Goal: Task Accomplishment & Management: Manage account settings

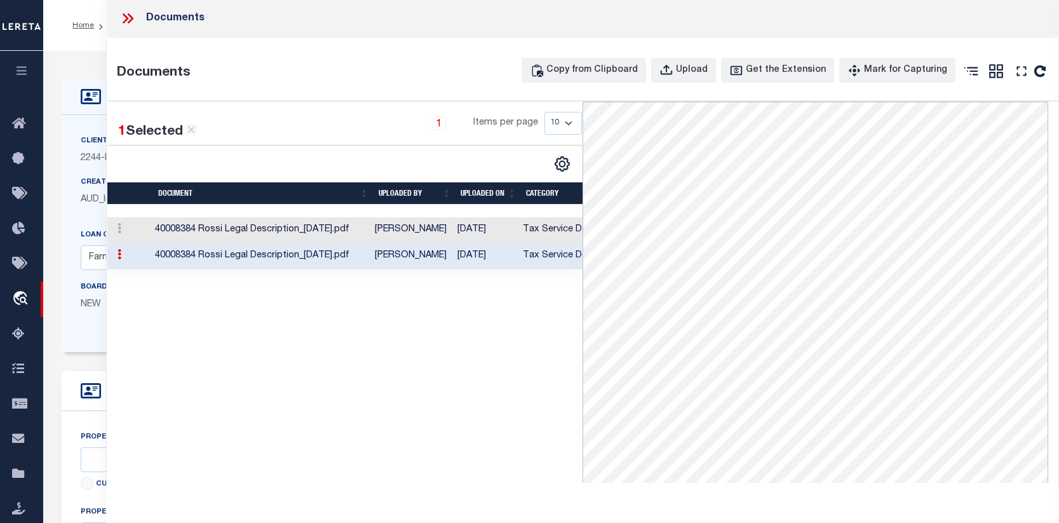
select select "14078"
select select "5511"
select select "100"
select select "NonEscrow"
click at [55, 299] on span "Order Management System" at bounding box center [115, 298] width 155 height 35
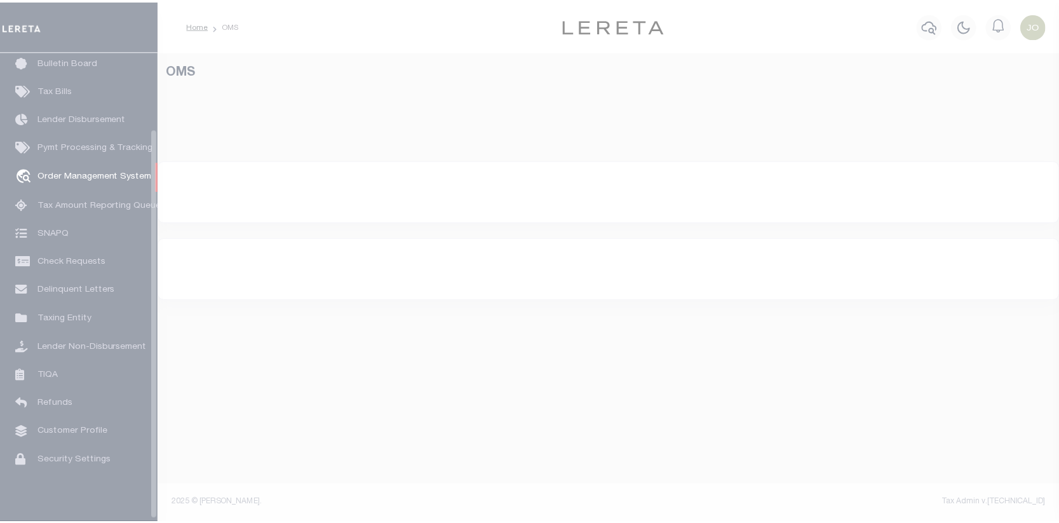
scroll to position [92, 0]
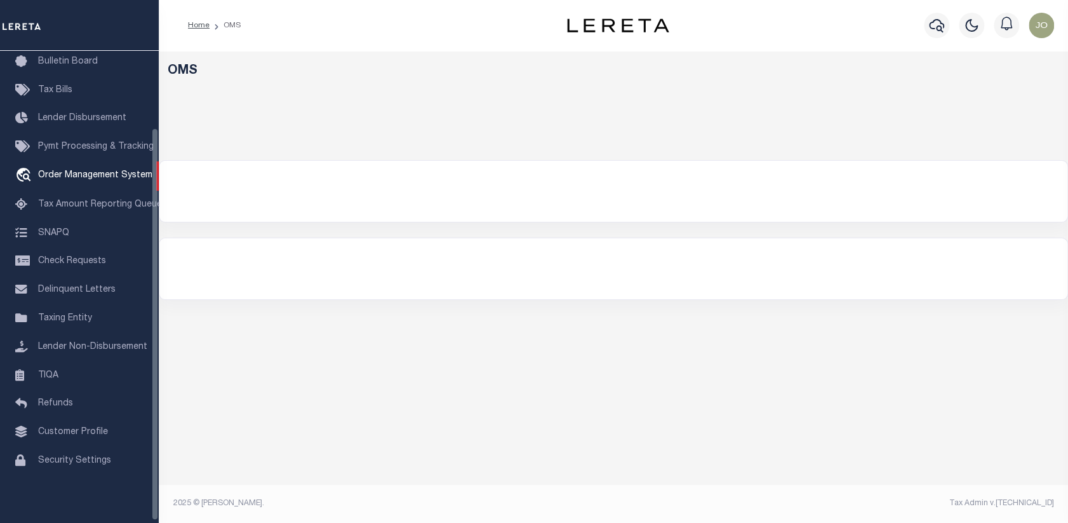
select select "200"
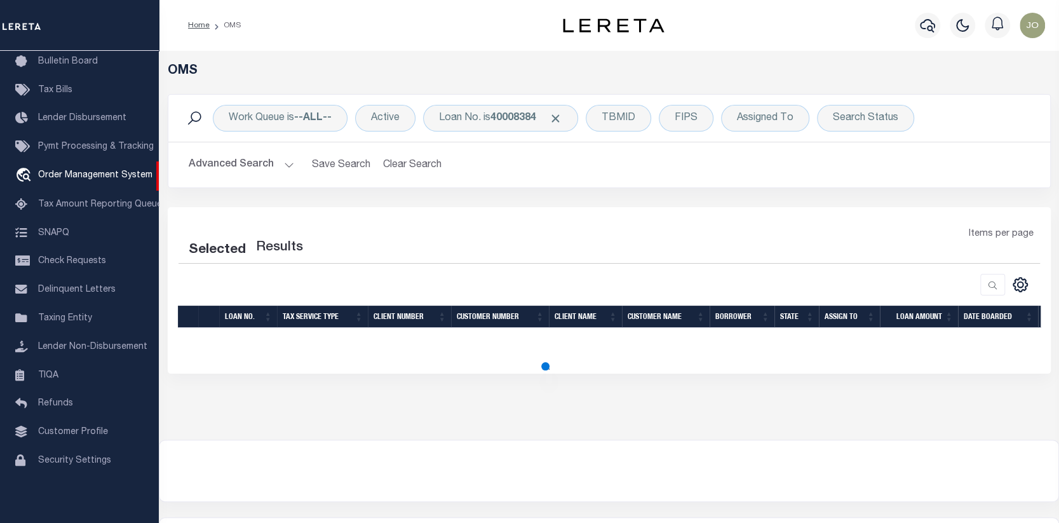
select select "200"
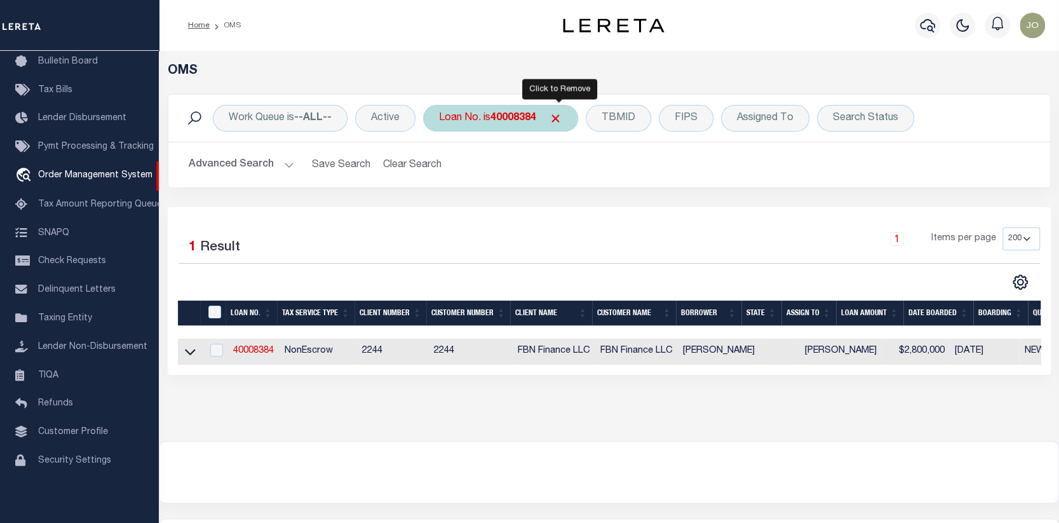
click at [556, 114] on span "Click to Remove" at bounding box center [555, 118] width 13 height 13
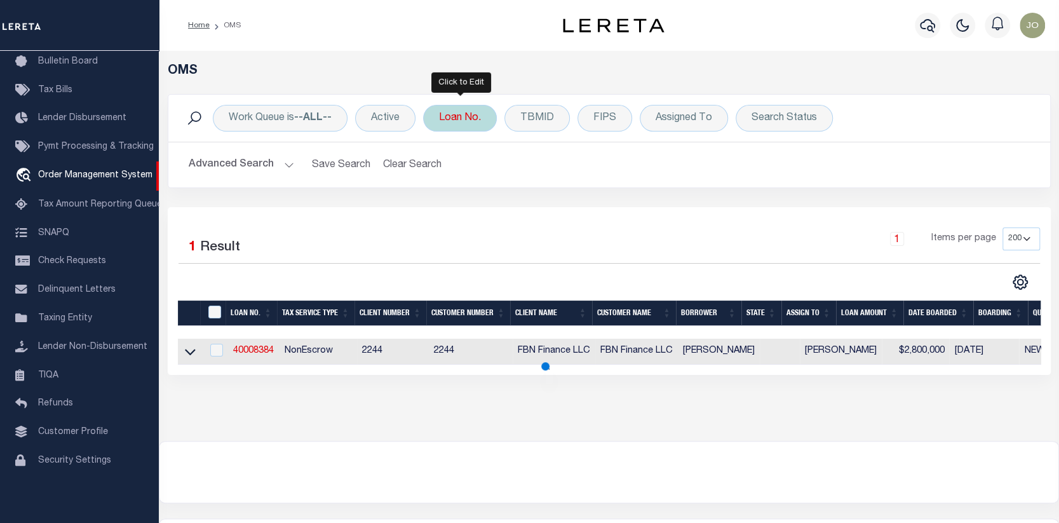
click at [461, 115] on div "Loan No." at bounding box center [460, 118] width 74 height 27
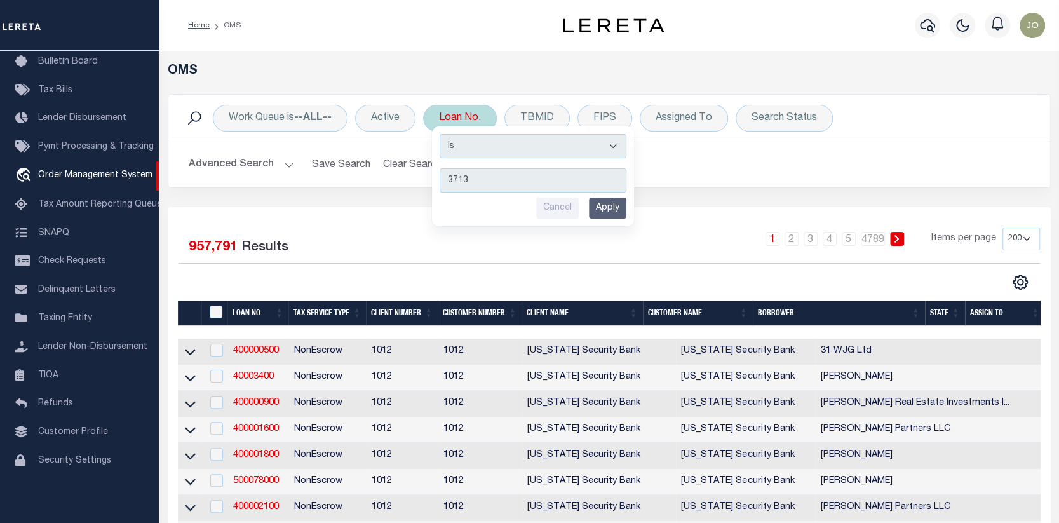
type input "3713"
click at [614, 201] on input "Apply" at bounding box center [607, 208] width 37 height 21
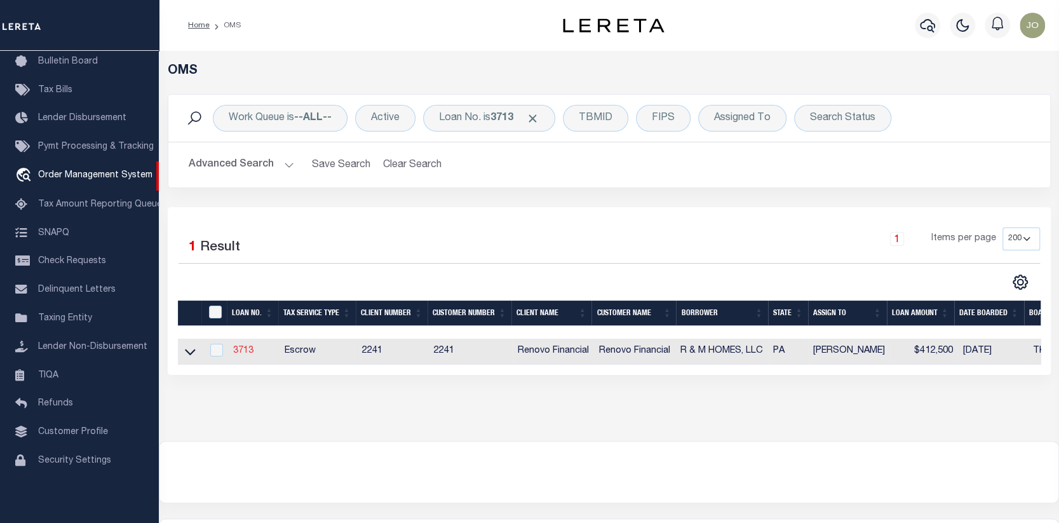
click at [246, 349] on link "3713" at bounding box center [243, 350] width 20 height 9
type input "3713"
type input "R & M HOMES, LLC"
select select
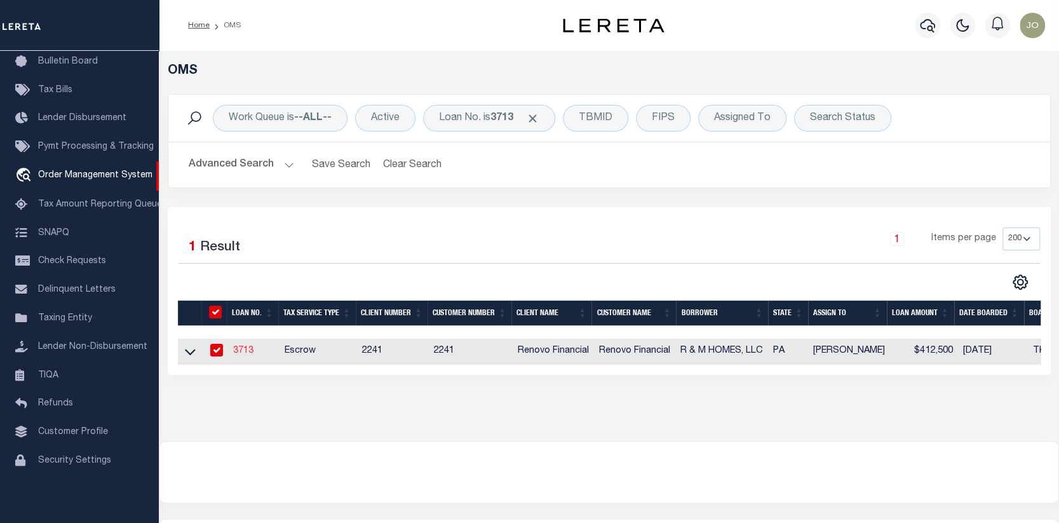
type input "[STREET_ADDRESS][PERSON_NAME]"
type input "Alexandria VA 22311"
select select "Escrow"
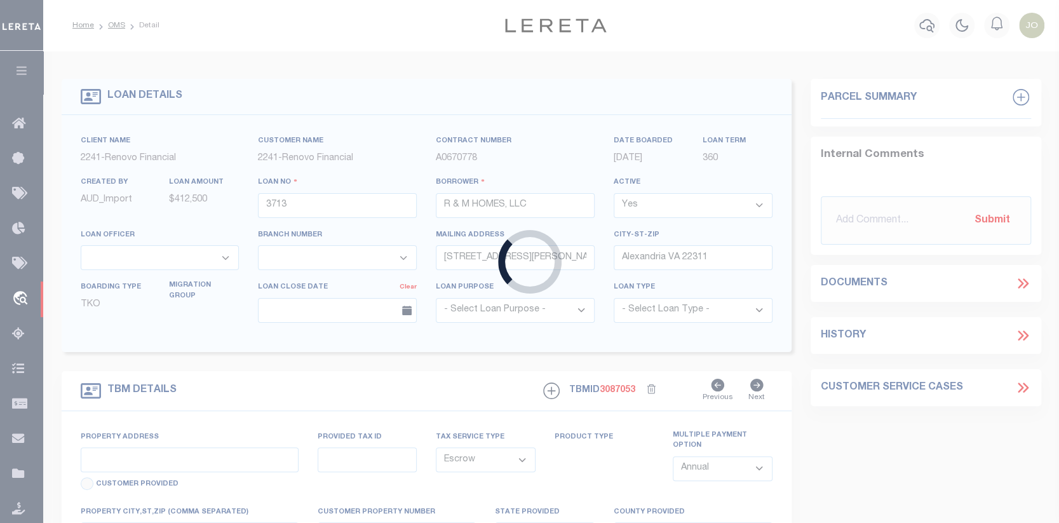
type input "[STREET_ADDRESS]"
type input "160003260009"
select select
type input "Pottstown, [GEOGRAPHIC_DATA] 19464"
type input "a0k2L00001Pf6f0"
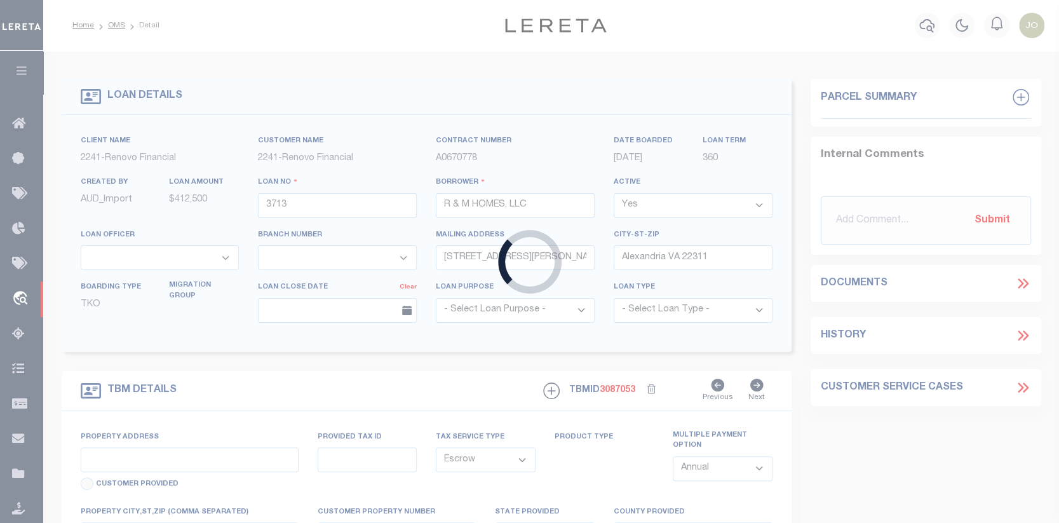
type input "PA"
select select
select select "25066"
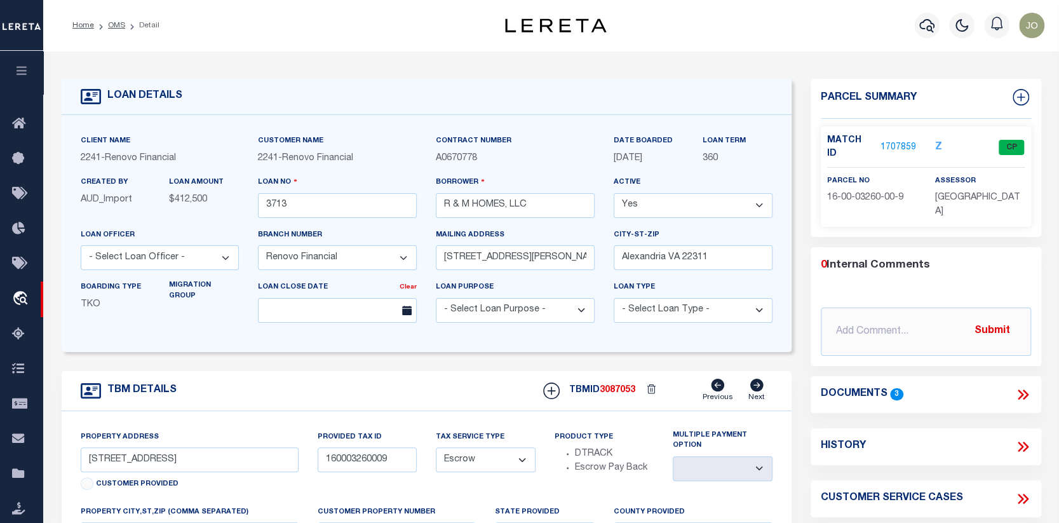
click at [900, 141] on link "1707859" at bounding box center [898, 147] width 36 height 13
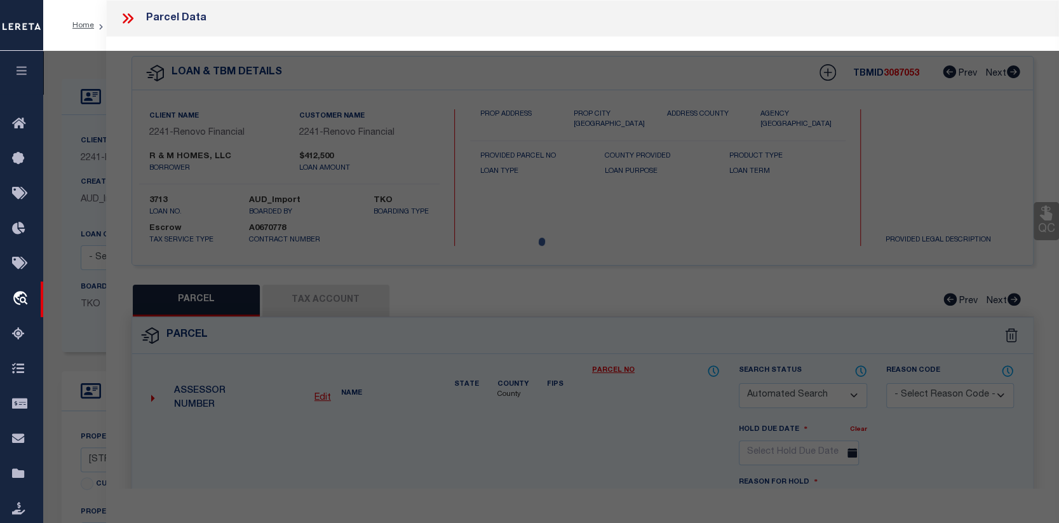
checkbox input "false"
select select "CP"
type input "R AND M HOMES LLC"
select select
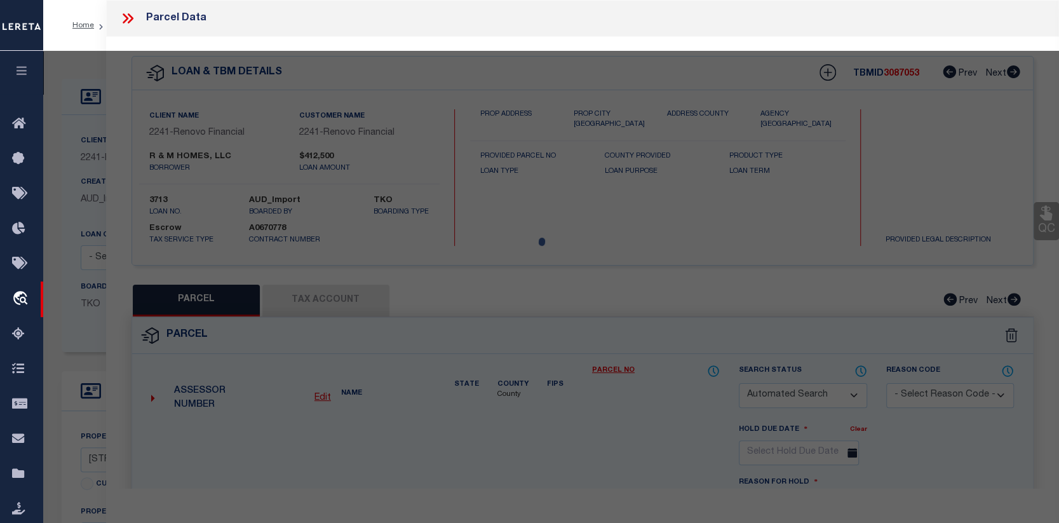
type input "224 N CHARLOTTE ST"
checkbox input "false"
type input "POTTSTOWN"
type textarea "TaxMapID 16076 021 Parid 16-00-03260-00-9"
type textarea "Tax ID Special Project"
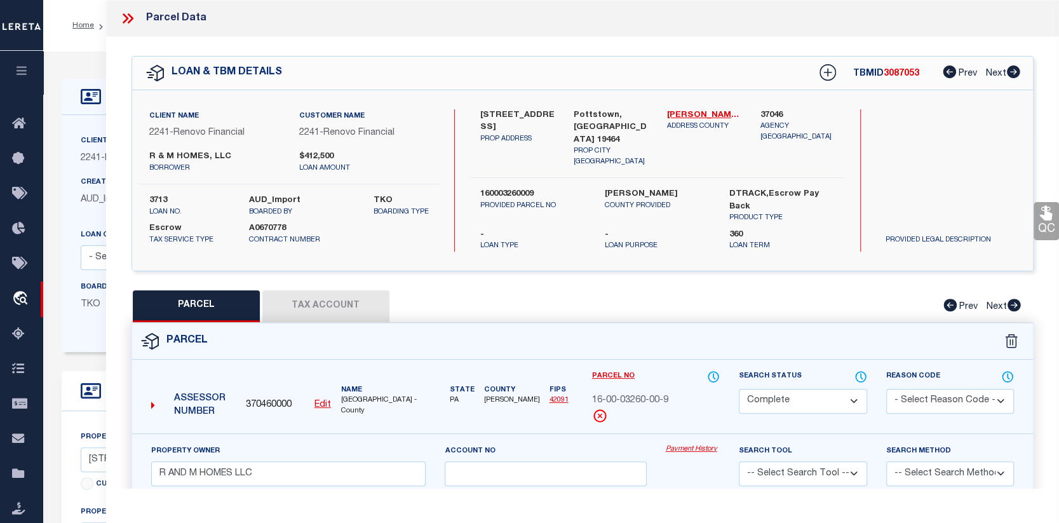
click at [692, 449] on link "Payment History" at bounding box center [693, 449] width 55 height 11
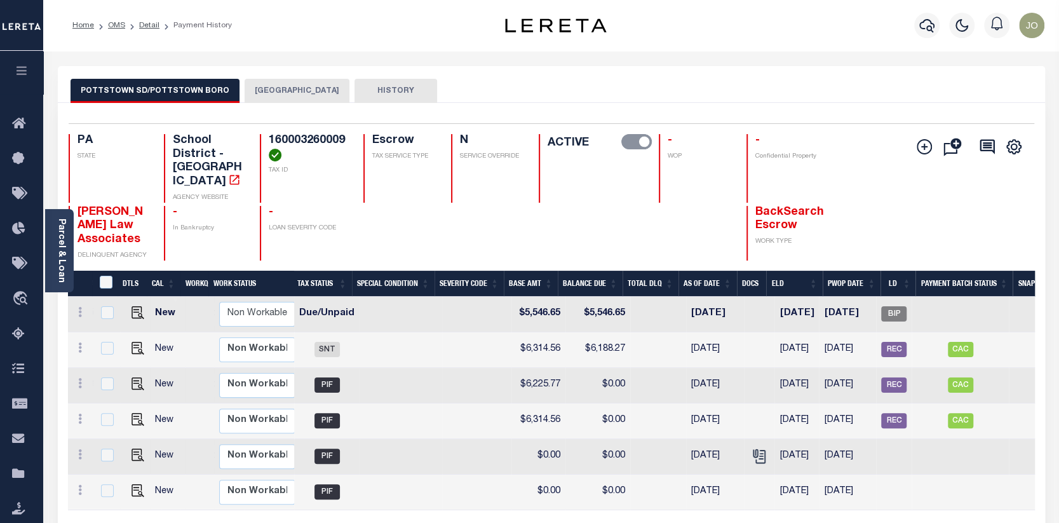
scroll to position [0, 283]
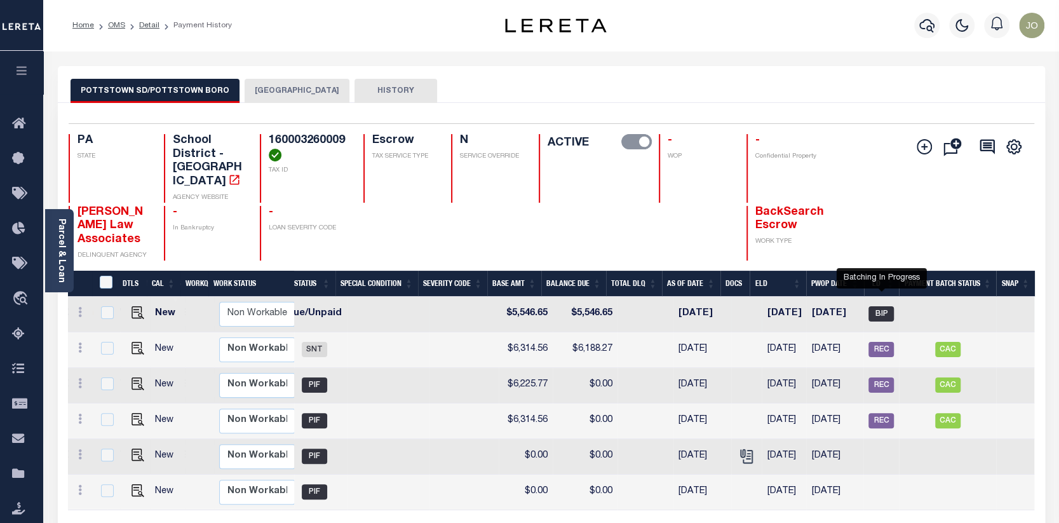
click at [873, 306] on span "BIP" at bounding box center [880, 313] width 25 height 15
checkbox input "true"
